Goal: Task Accomplishment & Management: Manage account settings

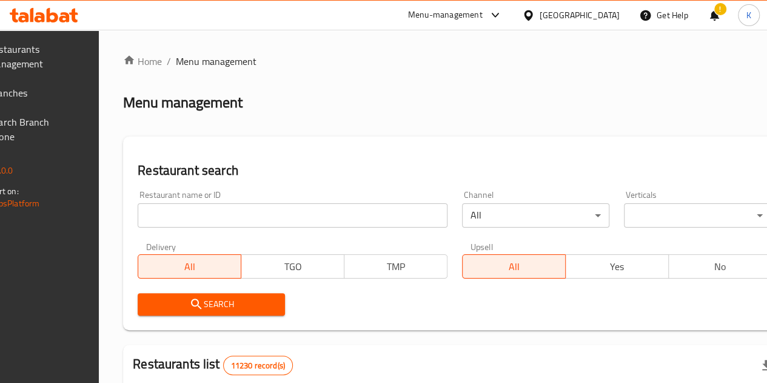
drag, startPoint x: 0, startPoint y: 0, endPoint x: 219, endPoint y: 210, distance: 304.0
click at [219, 210] on input "search" at bounding box center [293, 215] width 310 height 24
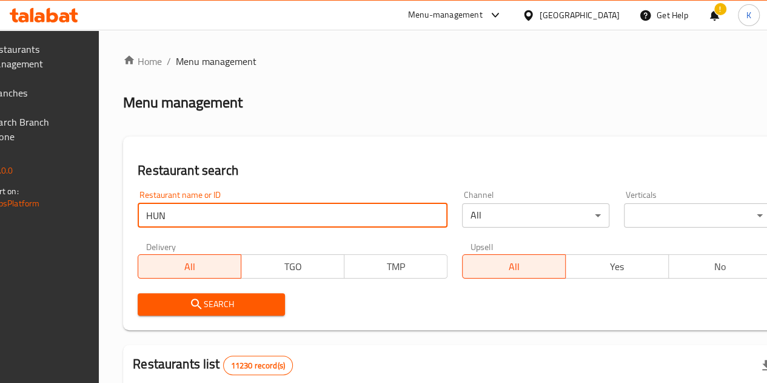
type input "HUNGRY PANDA"
click button "Search" at bounding box center [211, 304] width 147 height 22
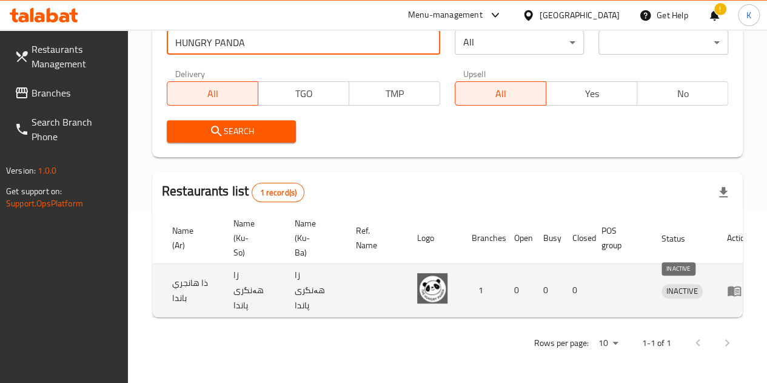
scroll to position [0, 104]
click at [730, 286] on icon "enhanced table" at bounding box center [734, 291] width 13 height 10
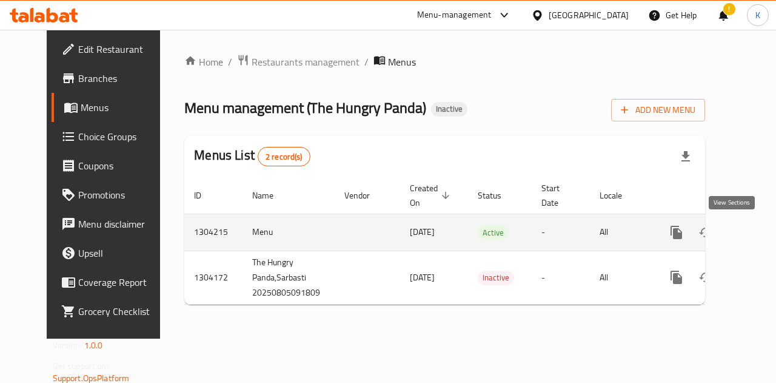
click at [757, 231] on icon "enhanced table" at bounding box center [764, 232] width 15 height 15
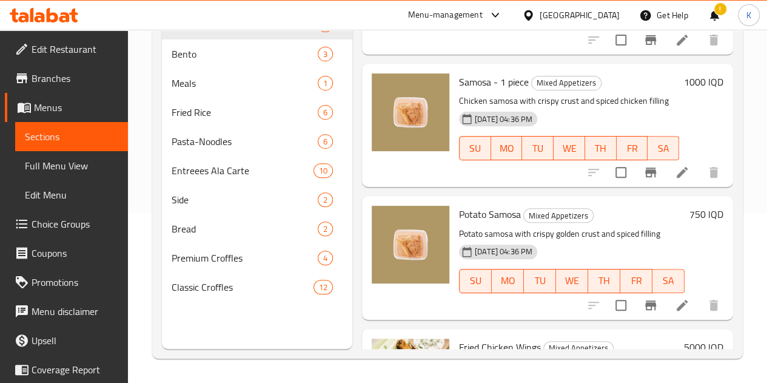
scroll to position [869, 0]
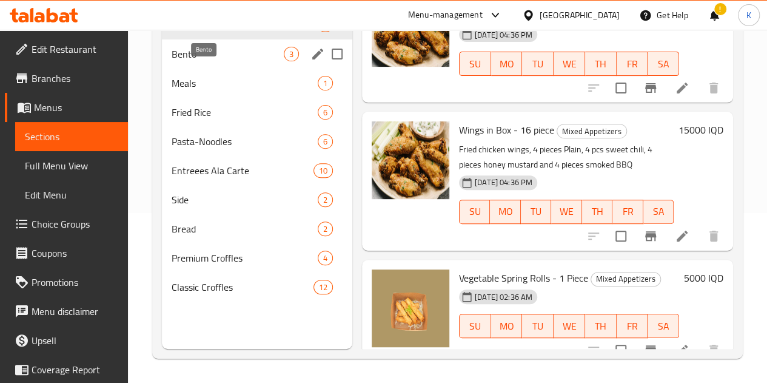
click at [219, 61] on span "Bento" at bounding box center [228, 54] width 112 height 15
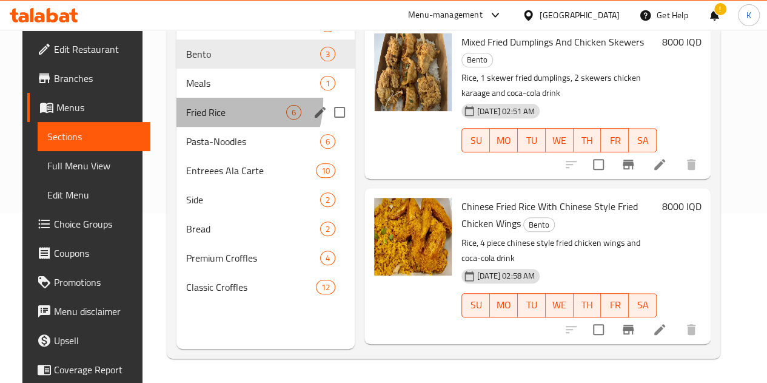
click at [195, 118] on div "Fried Rice 6" at bounding box center [265, 112] width 178 height 29
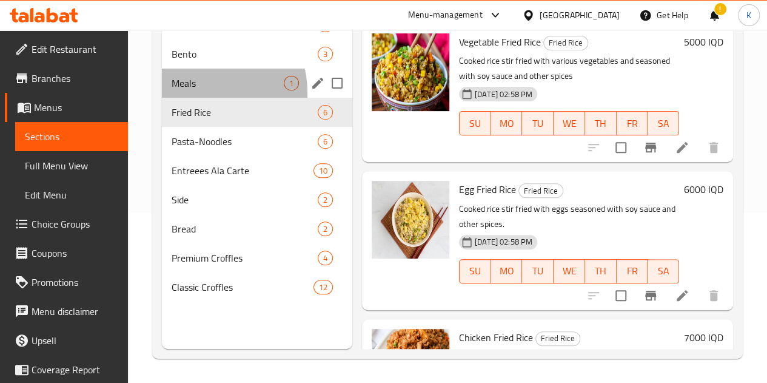
click at [185, 98] on div "Meals 1" at bounding box center [257, 82] width 190 height 29
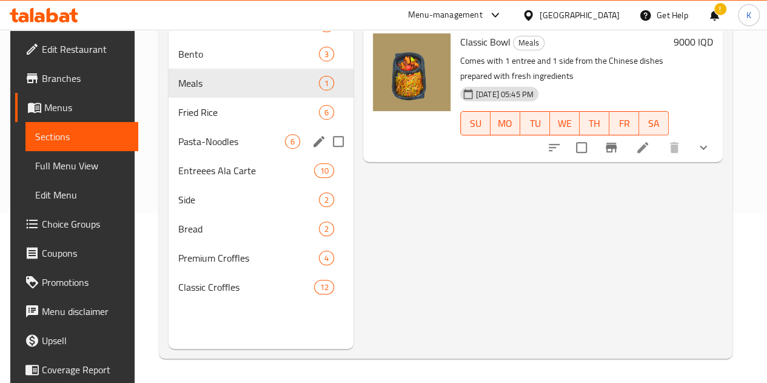
click at [196, 156] on div "Pasta-Noodles 6" at bounding box center [261, 141] width 185 height 29
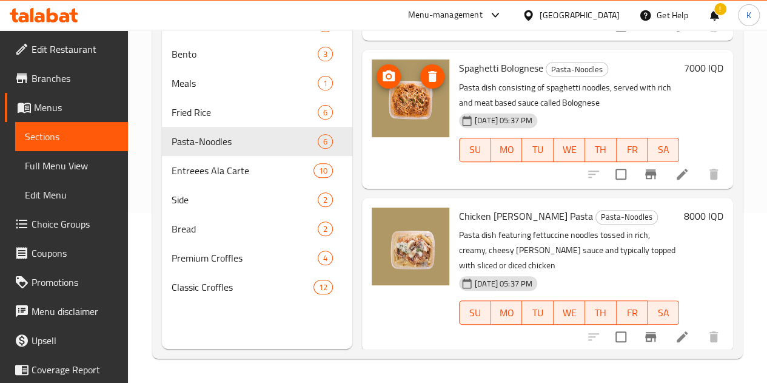
scroll to position [490, 0]
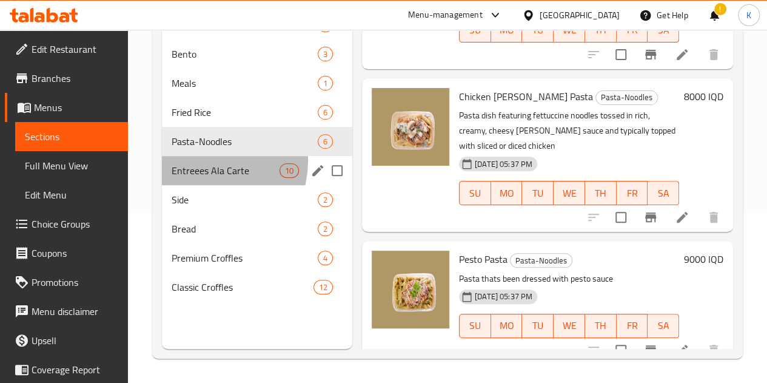
click at [199, 178] on div "Entreees Ala Carte 10" at bounding box center [257, 170] width 190 height 29
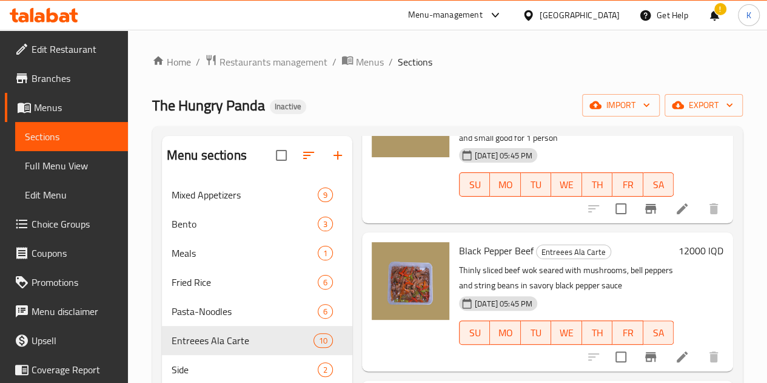
scroll to position [170, 0]
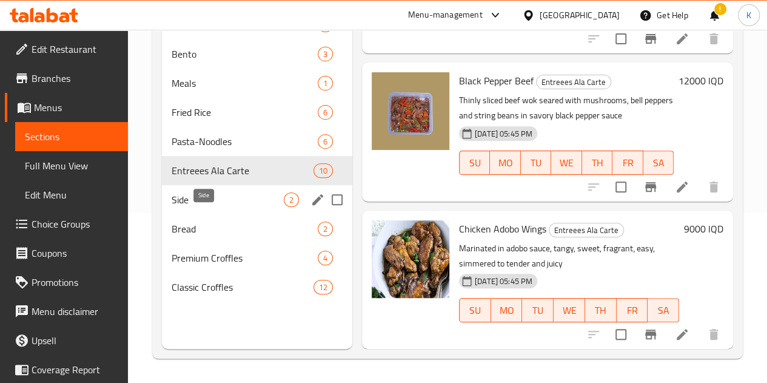
click at [204, 207] on span "Side" at bounding box center [228, 199] width 112 height 15
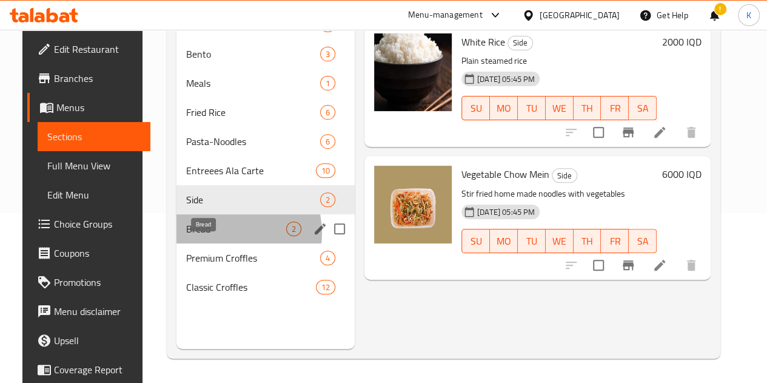
click at [214, 236] on span "Bread" at bounding box center [236, 228] width 100 height 15
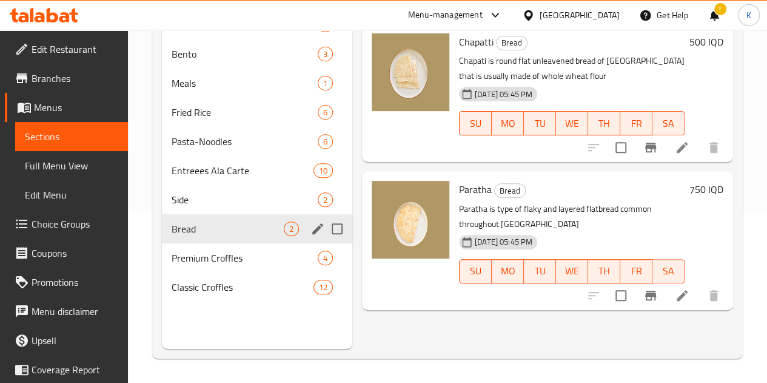
click at [215, 243] on div "Bread 2" at bounding box center [257, 228] width 190 height 29
click at [207, 265] on span "Premium Croffles" at bounding box center [228, 257] width 112 height 15
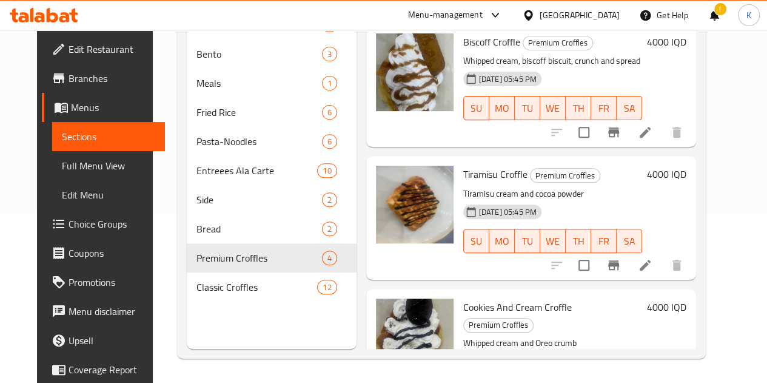
scroll to position [195, 0]
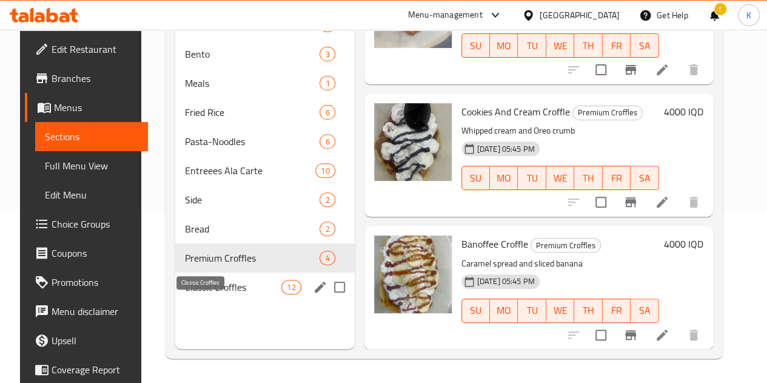
click at [210, 294] on span "Classic Croffles" at bounding box center [233, 286] width 96 height 15
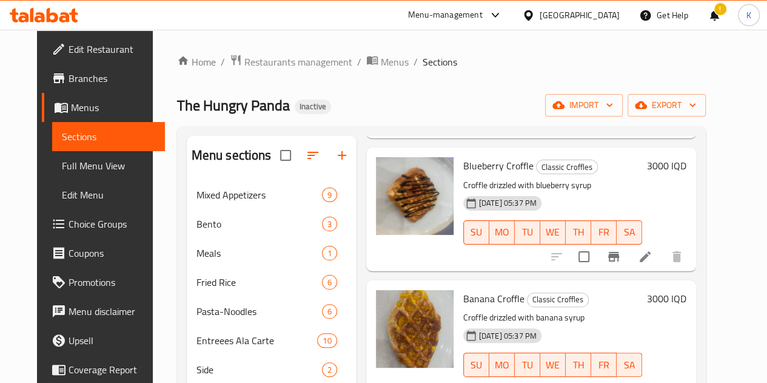
scroll to position [170, 0]
